Goal: Browse casually: Explore the website without a specific task or goal

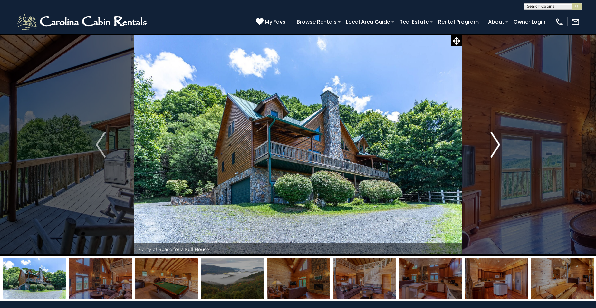
click at [496, 146] on img "Next" at bounding box center [496, 145] width 10 height 26
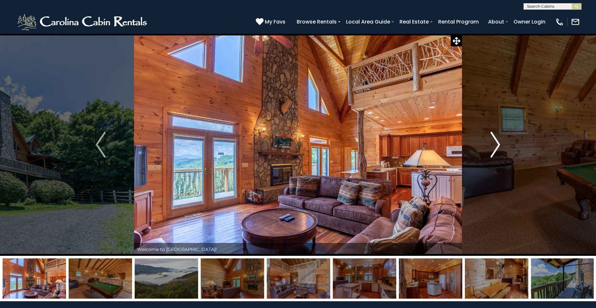
click at [496, 146] on img "Next" at bounding box center [496, 145] width 10 height 26
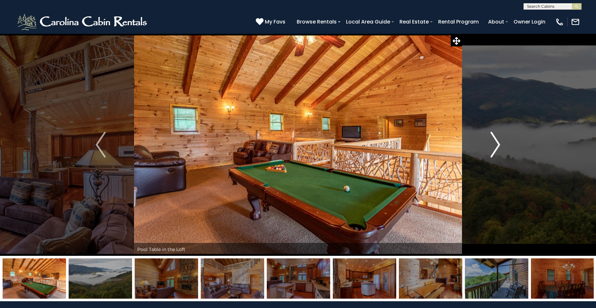
click at [496, 146] on img "Next" at bounding box center [496, 145] width 10 height 26
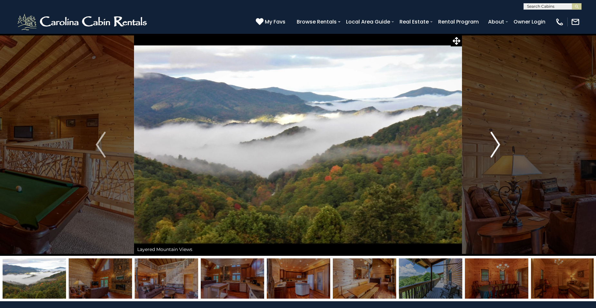
click at [496, 146] on img "Next" at bounding box center [496, 145] width 10 height 26
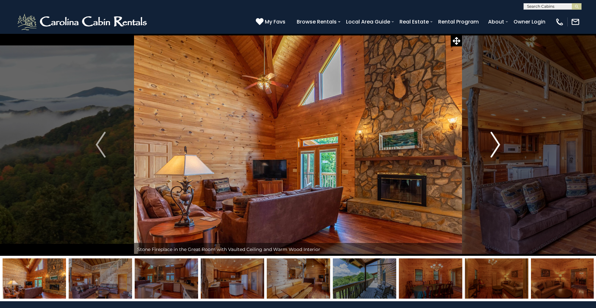
click at [496, 146] on img "Next" at bounding box center [496, 145] width 10 height 26
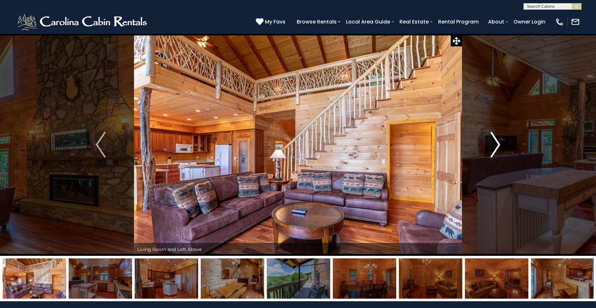
click at [496, 146] on img "Next" at bounding box center [496, 145] width 10 height 26
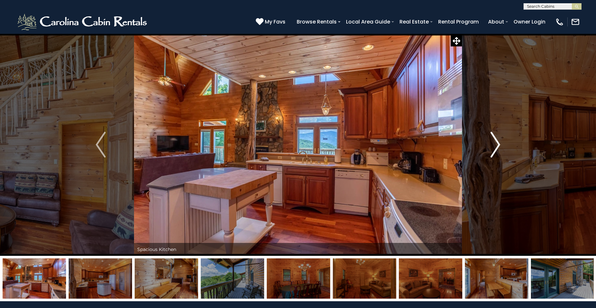
click at [496, 146] on img "Next" at bounding box center [496, 145] width 10 height 26
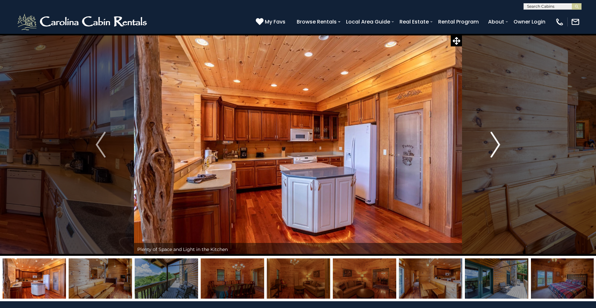
click at [496, 146] on img "Next" at bounding box center [496, 145] width 10 height 26
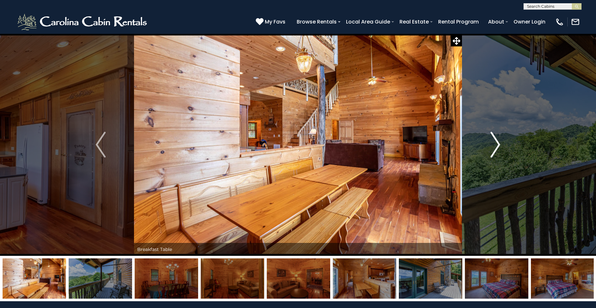
click at [496, 146] on img "Next" at bounding box center [496, 145] width 10 height 26
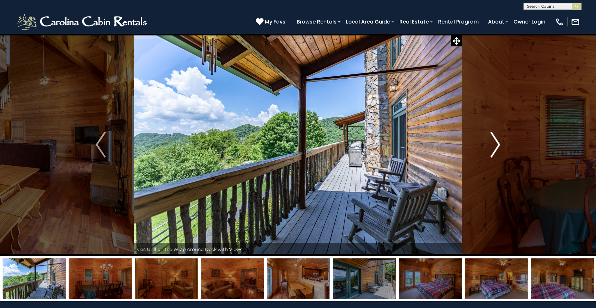
click at [496, 146] on img "Next" at bounding box center [496, 145] width 10 height 26
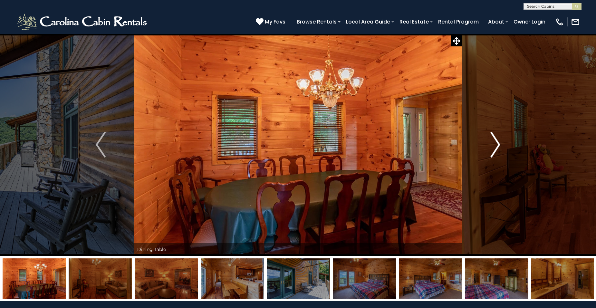
click at [496, 146] on img "Next" at bounding box center [496, 145] width 10 height 26
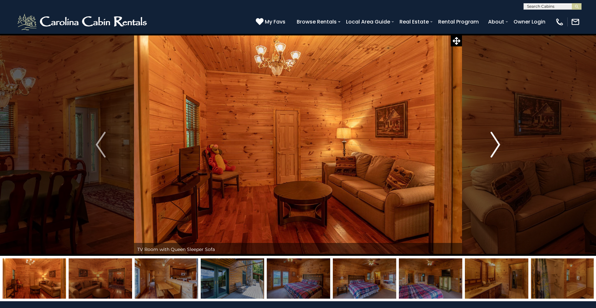
click at [496, 146] on img "Next" at bounding box center [496, 145] width 10 height 26
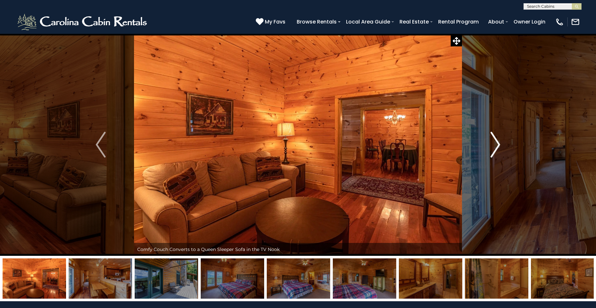
click at [496, 146] on img "Next" at bounding box center [496, 145] width 10 height 26
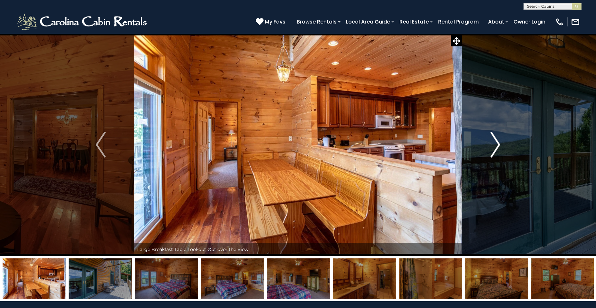
click at [496, 146] on img "Next" at bounding box center [496, 145] width 10 height 26
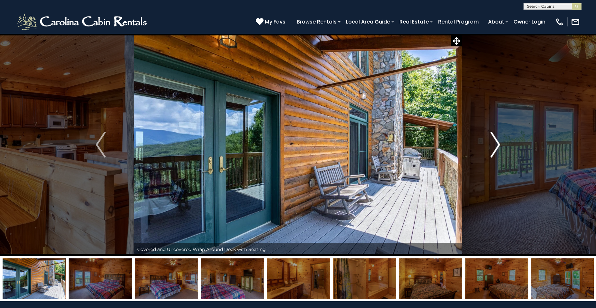
click at [496, 146] on img "Next" at bounding box center [496, 145] width 10 height 26
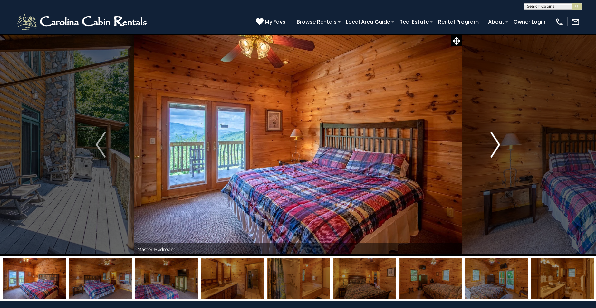
click at [496, 146] on img "Next" at bounding box center [496, 145] width 10 height 26
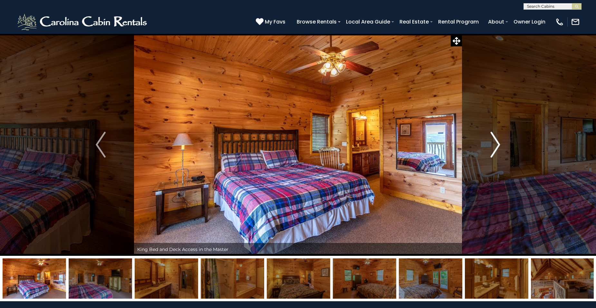
click at [496, 146] on img "Next" at bounding box center [496, 145] width 10 height 26
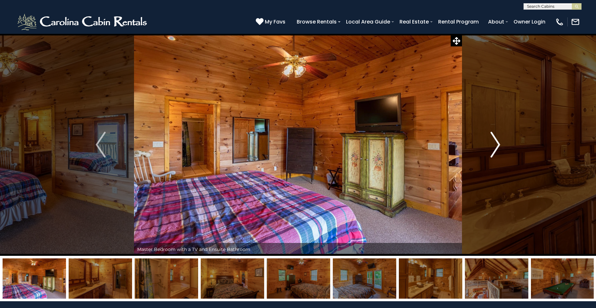
click at [496, 146] on img "Next" at bounding box center [496, 145] width 10 height 26
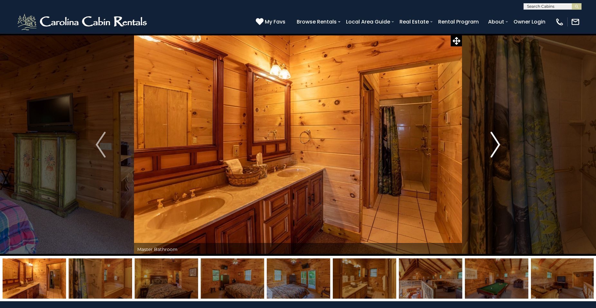
click at [496, 146] on img "Next" at bounding box center [496, 145] width 10 height 26
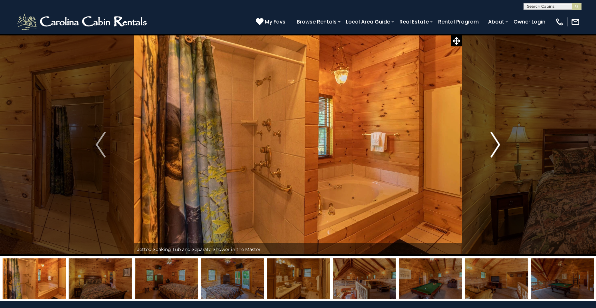
click at [496, 146] on img "Next" at bounding box center [496, 145] width 10 height 26
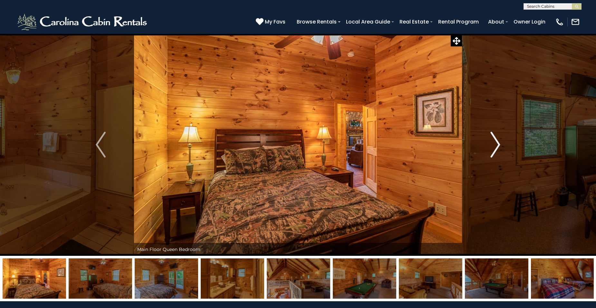
click at [496, 146] on img "Next" at bounding box center [496, 145] width 10 height 26
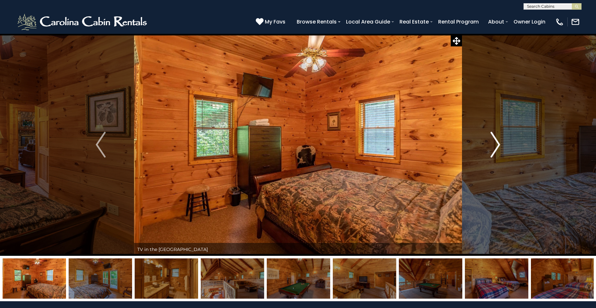
click at [496, 146] on img "Next" at bounding box center [496, 145] width 10 height 26
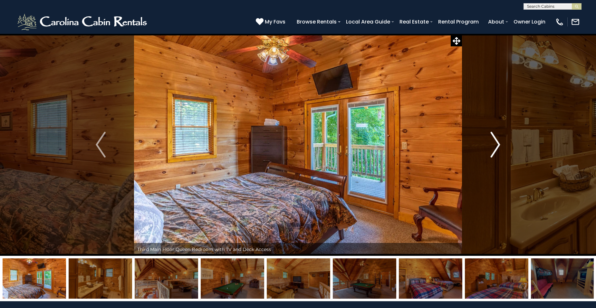
click at [496, 146] on img "Next" at bounding box center [496, 145] width 10 height 26
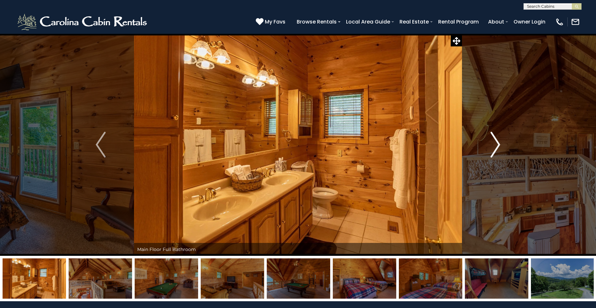
click at [496, 146] on img "Next" at bounding box center [496, 145] width 10 height 26
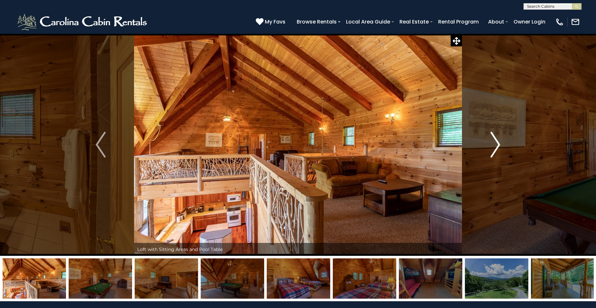
click at [496, 146] on img "Next" at bounding box center [496, 145] width 10 height 26
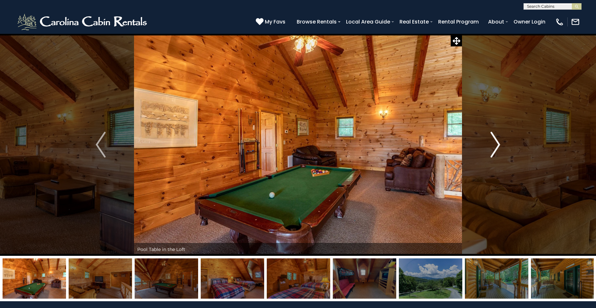
click at [496, 146] on img "Next" at bounding box center [496, 145] width 10 height 26
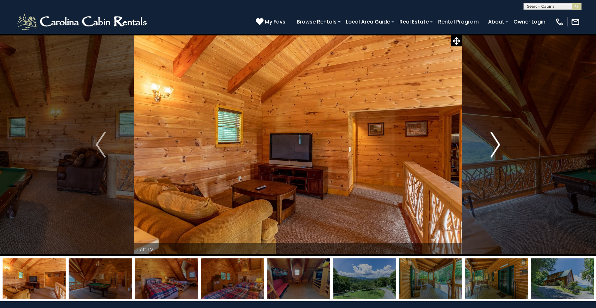
click at [496, 146] on img "Next" at bounding box center [496, 145] width 10 height 26
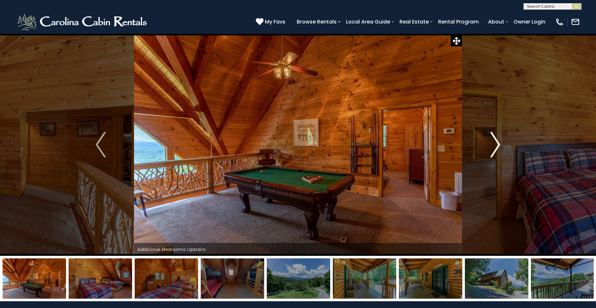
click at [496, 146] on img "Next" at bounding box center [496, 145] width 10 height 26
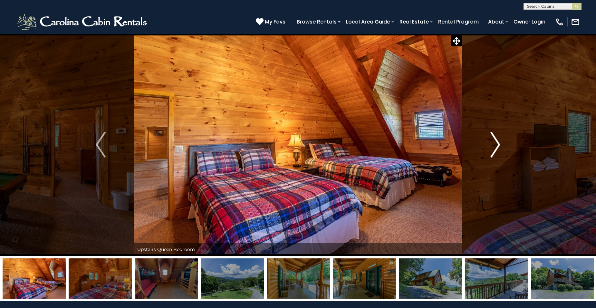
click at [496, 146] on img "Next" at bounding box center [496, 145] width 10 height 26
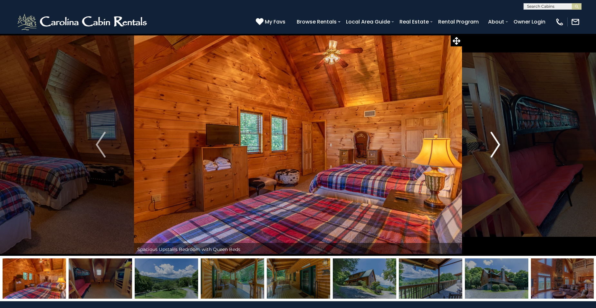
click at [496, 146] on img "Next" at bounding box center [496, 145] width 10 height 26
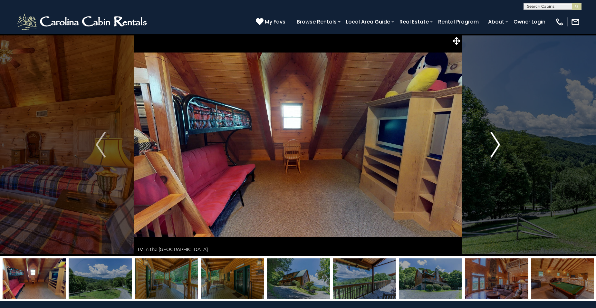
click at [496, 146] on img "Next" at bounding box center [496, 145] width 10 height 26
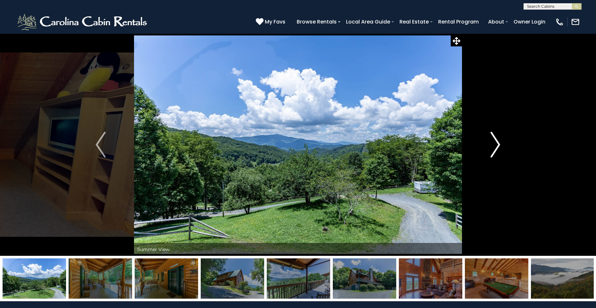
click at [496, 146] on img "Next" at bounding box center [496, 145] width 10 height 26
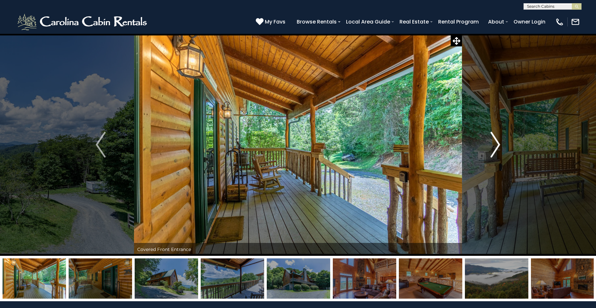
click at [496, 146] on img "Next" at bounding box center [496, 145] width 10 height 26
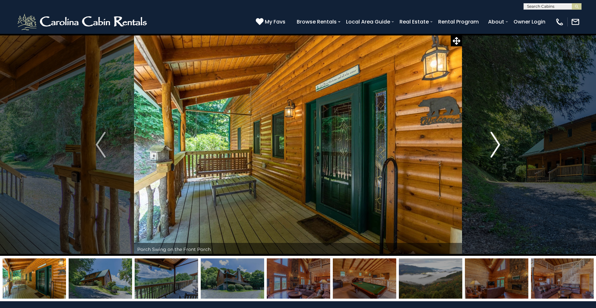
click at [496, 146] on img "Next" at bounding box center [496, 145] width 10 height 26
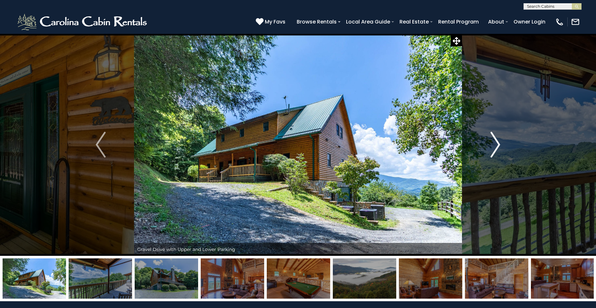
click at [496, 146] on img "Next" at bounding box center [496, 145] width 10 height 26
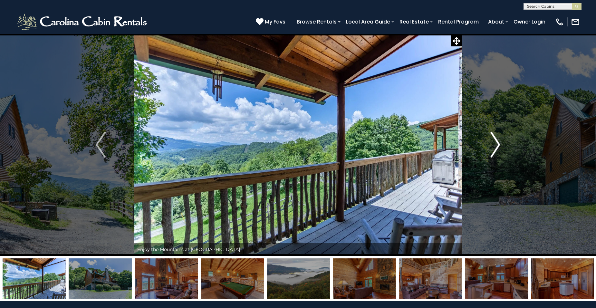
click at [496, 146] on img "Next" at bounding box center [496, 145] width 10 height 26
